Goal: Information Seeking & Learning: Understand process/instructions

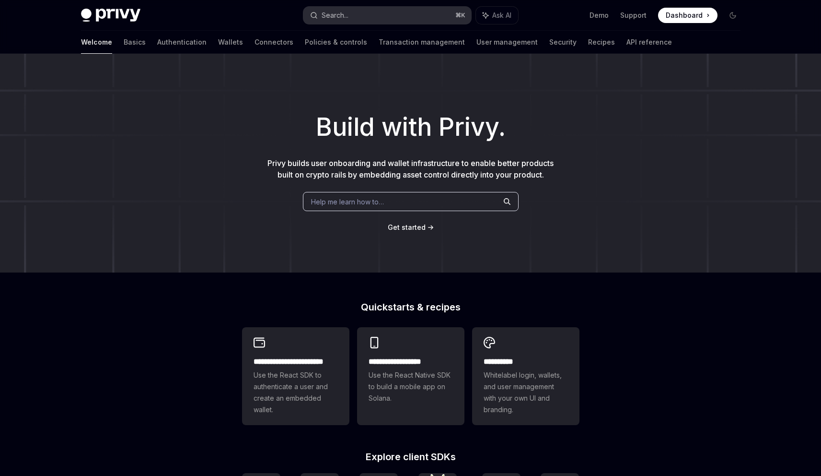
click at [345, 11] on div "Search..." at bounding box center [335, 16] width 27 height 12
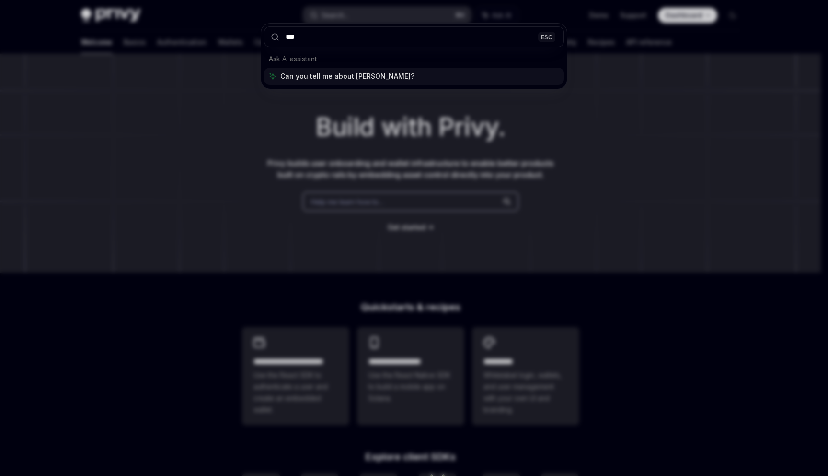
type input "****"
type input "**********"
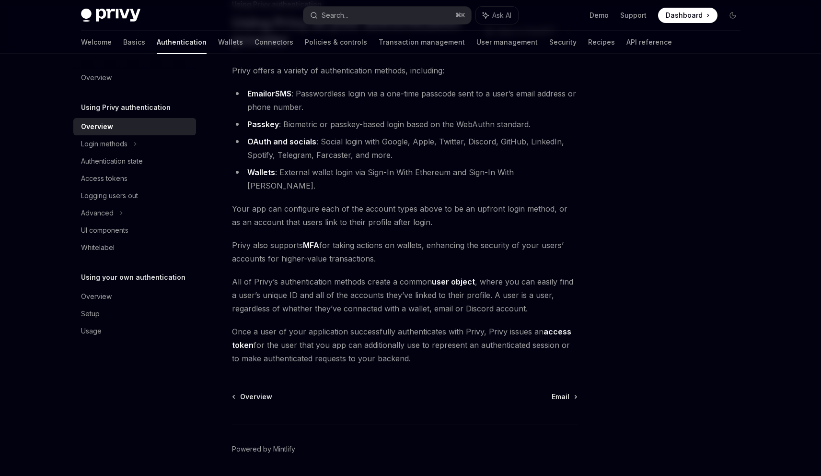
scroll to position [80, 0]
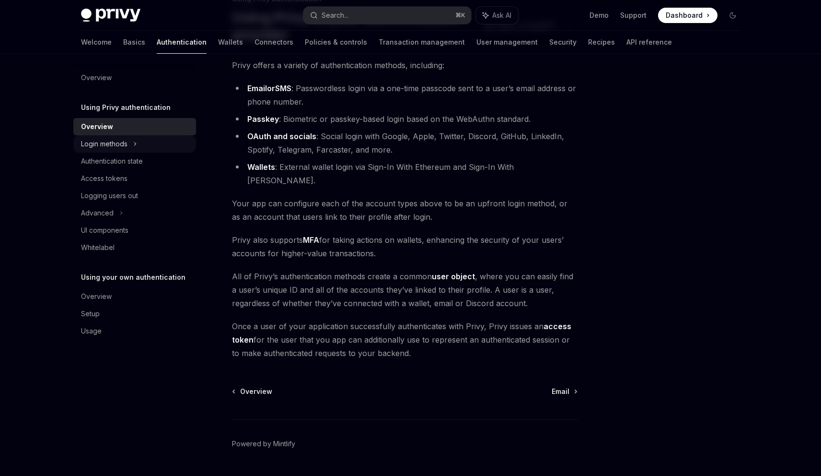
click at [148, 145] on div "Login methods" at bounding box center [134, 143] width 123 height 17
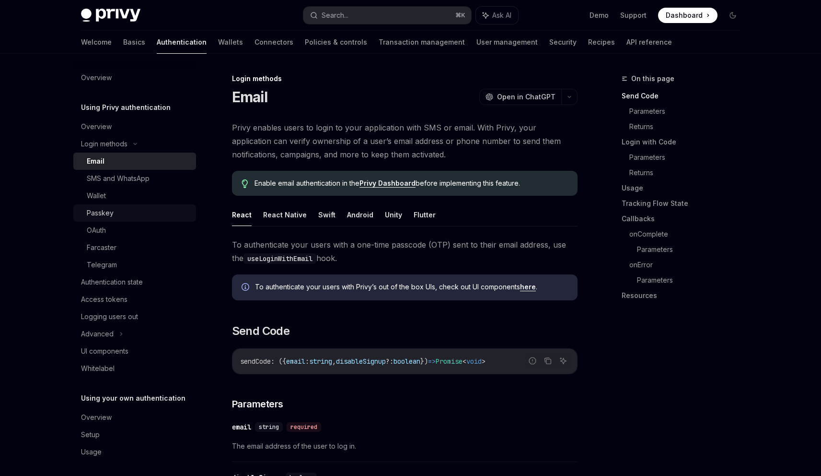
click at [120, 204] on link "Passkey" at bounding box center [134, 212] width 123 height 17
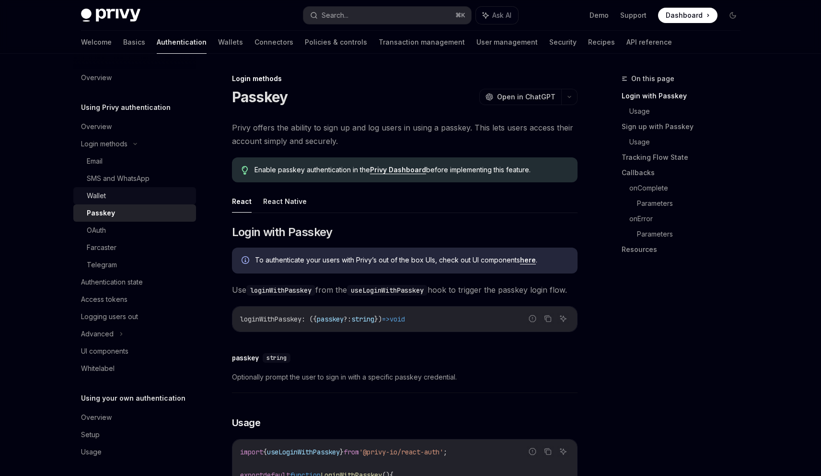
click at [122, 192] on div "Wallet" at bounding box center [139, 196] width 104 height 12
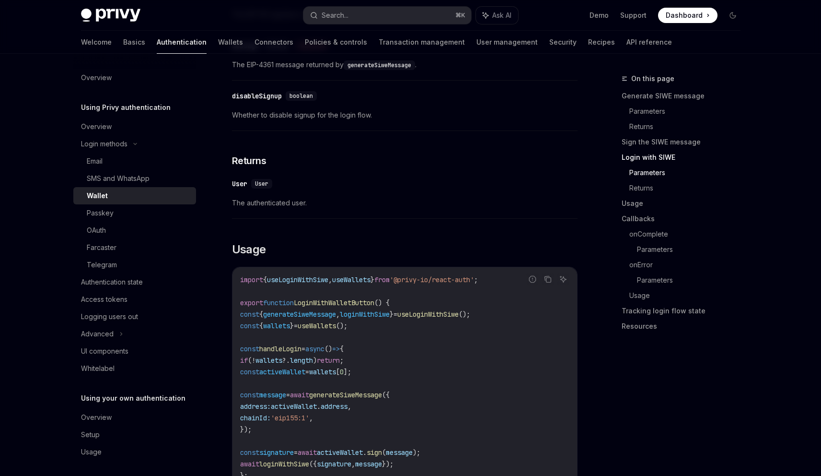
scroll to position [953, 0]
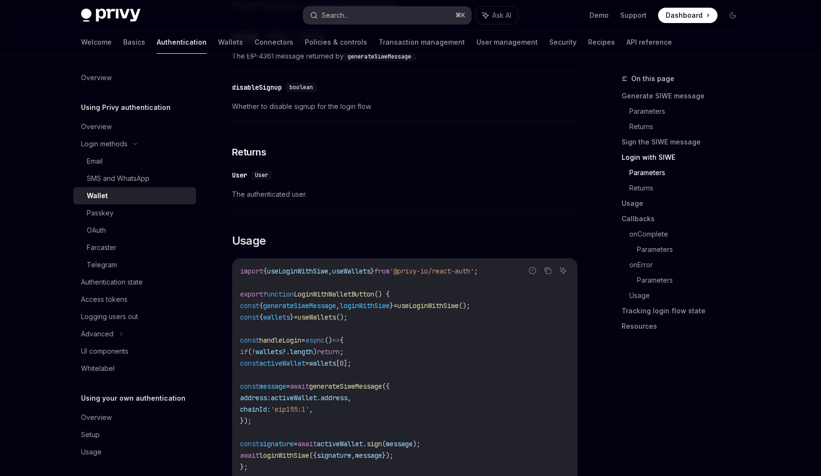
click at [326, 18] on div "Search..." at bounding box center [335, 16] width 27 height 12
type textarea "*"
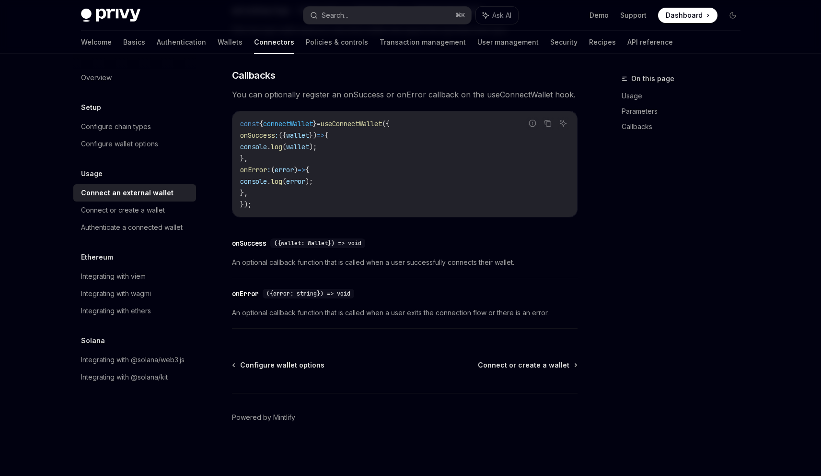
scroll to position [54, 0]
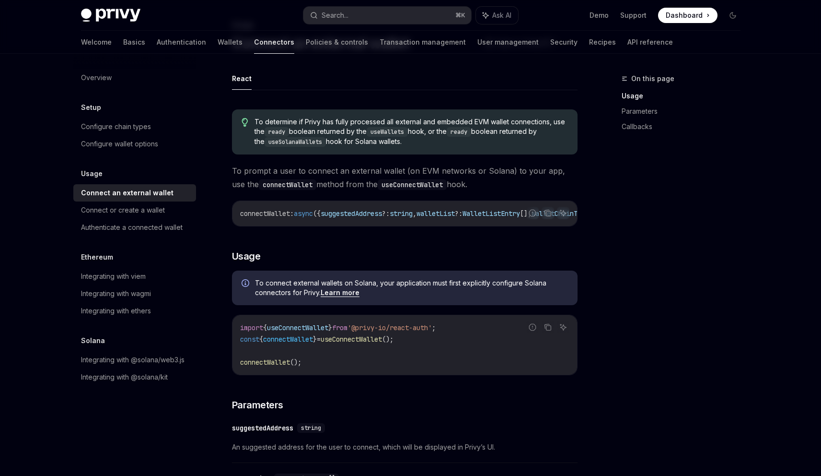
click at [410, 126] on span "To determine if Privy has fully processed all external and embedded EVM wallet …" at bounding box center [411, 132] width 313 height 30
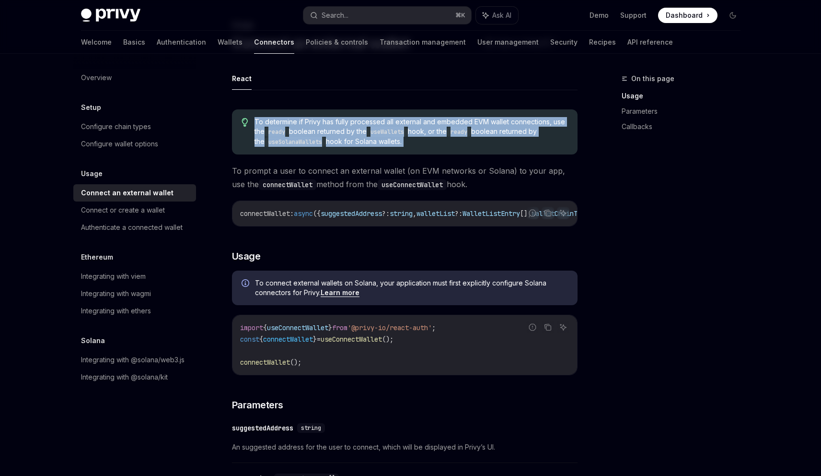
click at [382, 211] on span "suggestedAddress" at bounding box center [351, 213] width 61 height 9
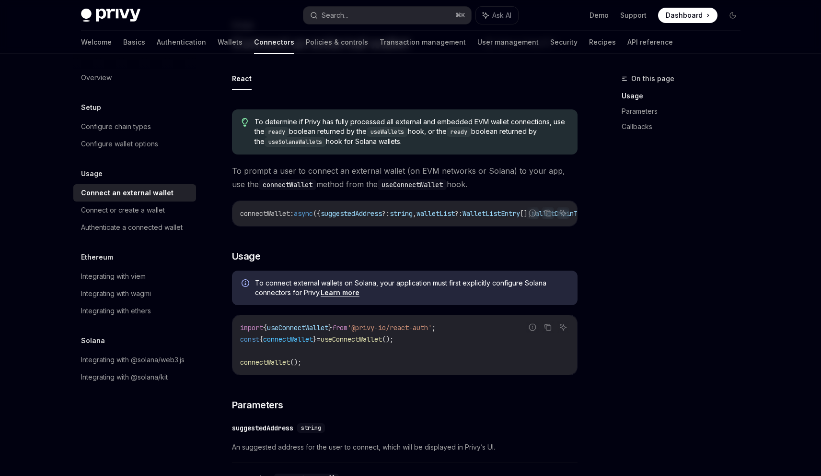
click at [382, 211] on span "suggestedAddress" at bounding box center [351, 213] width 61 height 9
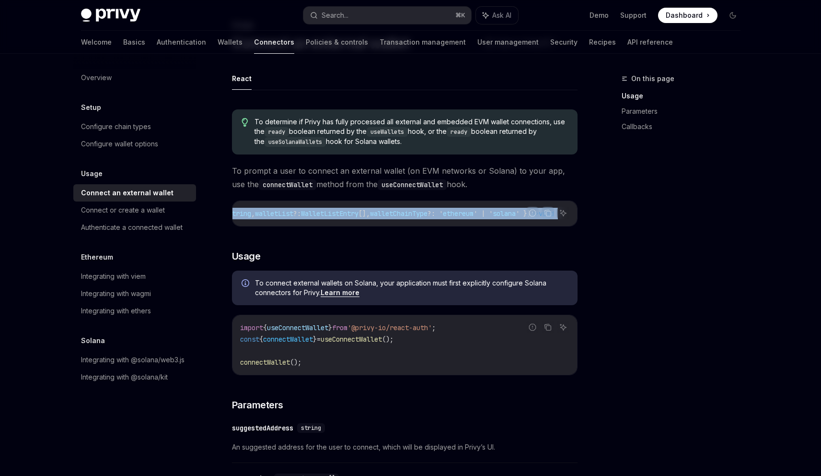
scroll to position [0, 0]
click at [389, 281] on span "To connect external wallets on Solana, your application must first explicitly c…" at bounding box center [411, 287] width 313 height 19
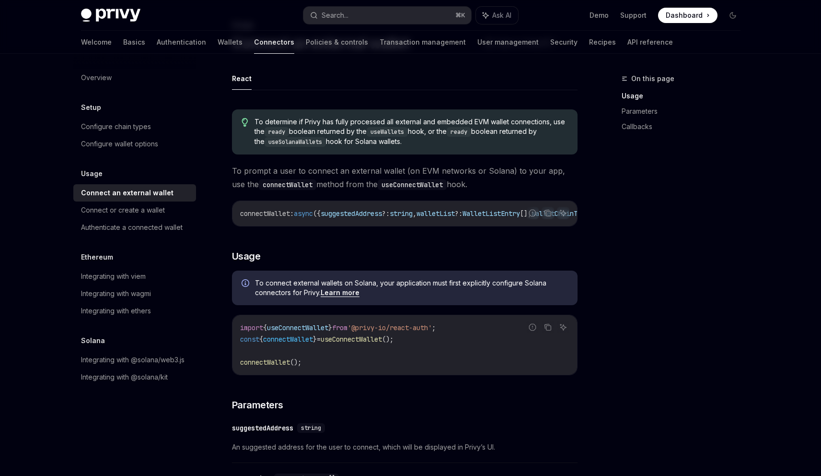
click at [389, 281] on span "To connect external wallets on Solana, your application must first explicitly c…" at bounding box center [411, 287] width 313 height 19
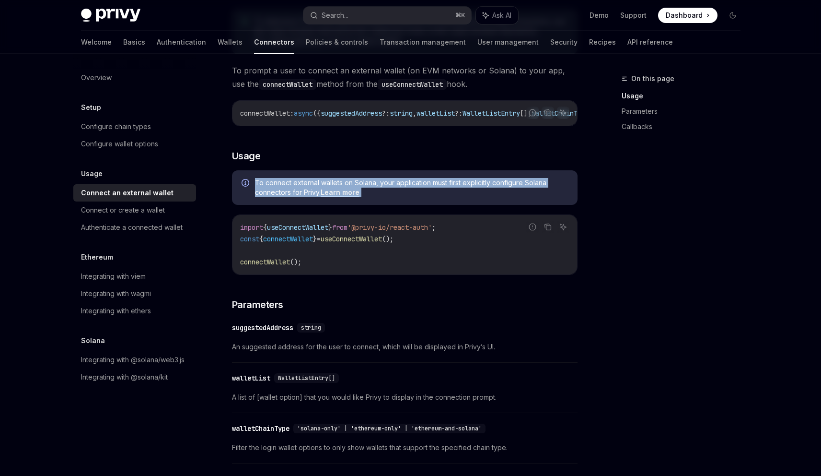
scroll to position [166, 0]
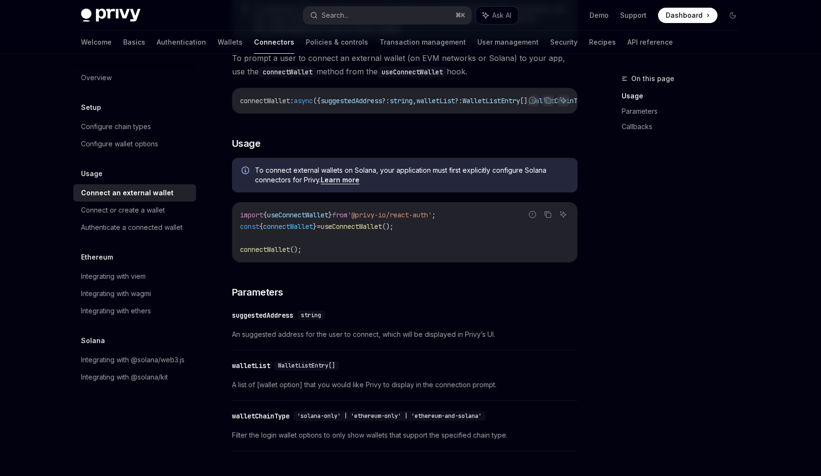
click at [367, 227] on span "useConnectWallet" at bounding box center [351, 226] width 61 height 9
copy code "const { connectWallet } = useConnectWallet ();"
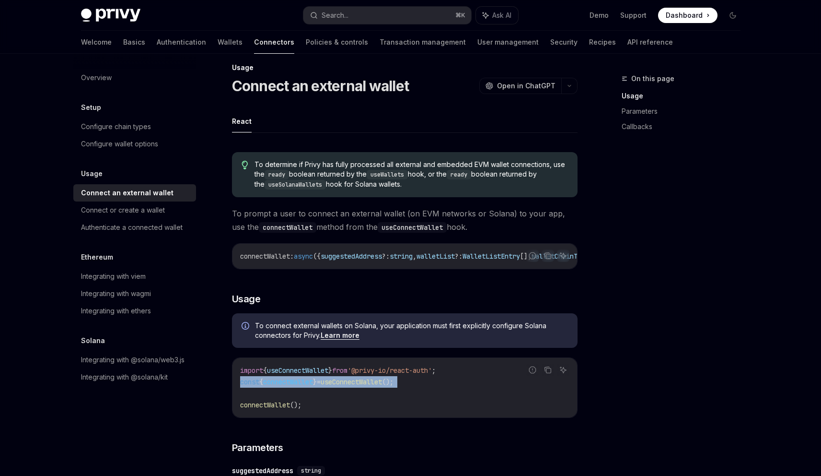
scroll to position [0, 0]
